Goal: Browse casually: Explore the website without a specific task or goal

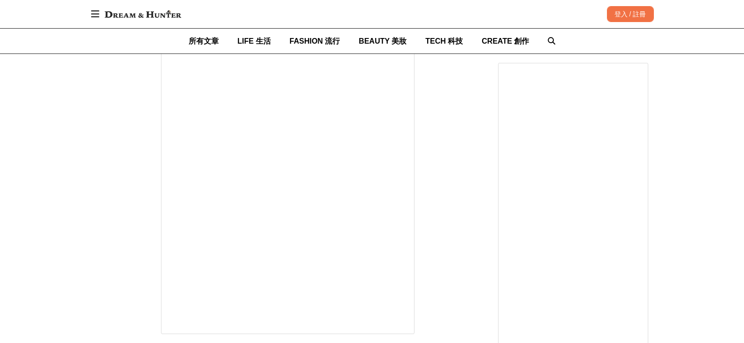
scroll to position [3426, 0]
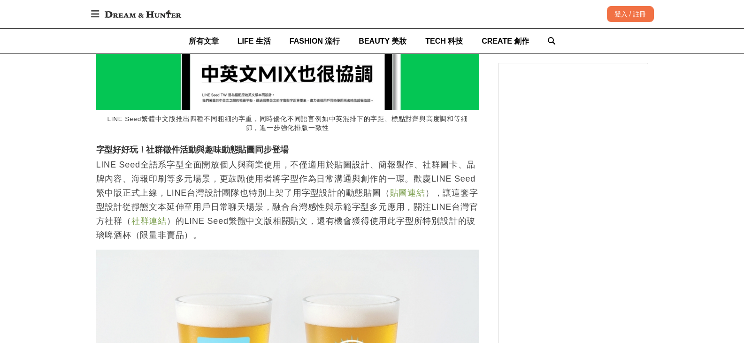
scroll to position [0, 383]
click at [405, 188] on link "貼圖連結" at bounding box center [407, 192] width 35 height 9
click at [143, 216] on link "社群連結" at bounding box center [148, 220] width 35 height 9
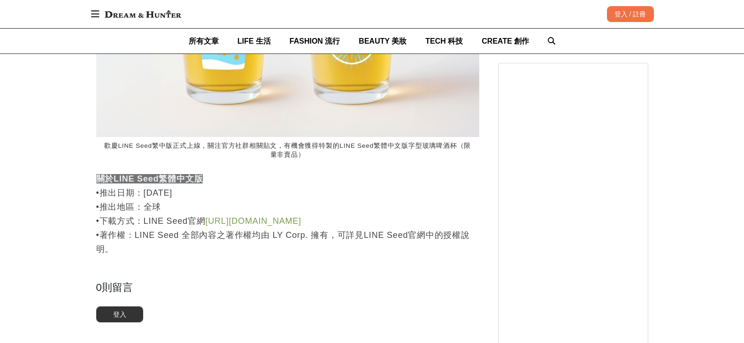
click at [231, 216] on link "[URL][DOMAIN_NAME]" at bounding box center [253, 220] width 96 height 9
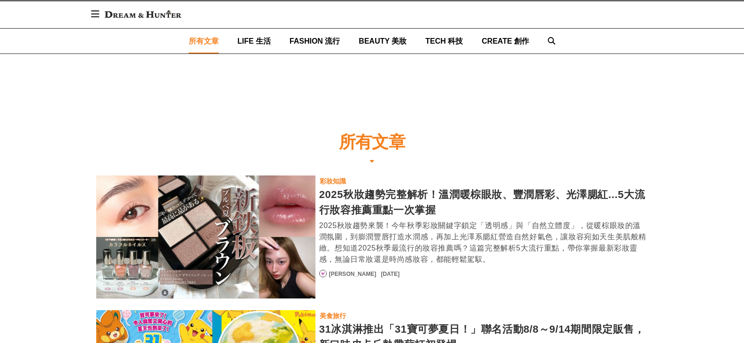
scroll to position [235, 0]
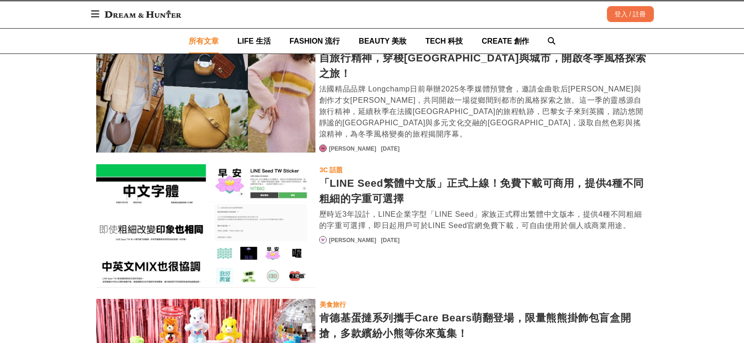
scroll to position [2684, 0]
